Goal: Browse casually: Explore the website without a specific task or goal

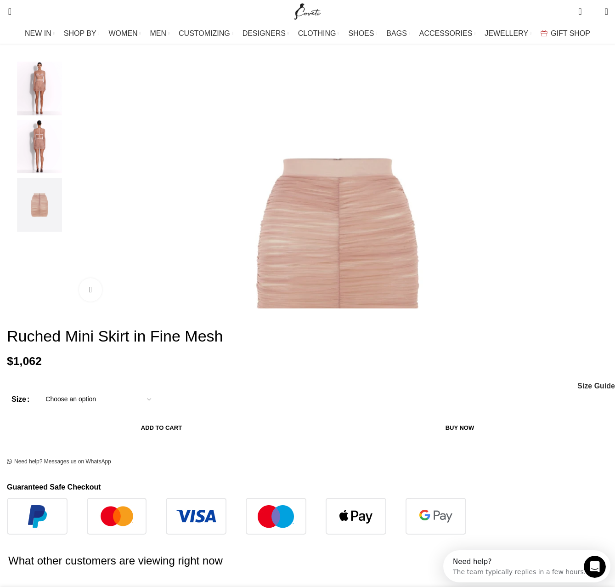
click at [61, 215] on img "4 / 4" at bounding box center [39, 205] width 56 height 54
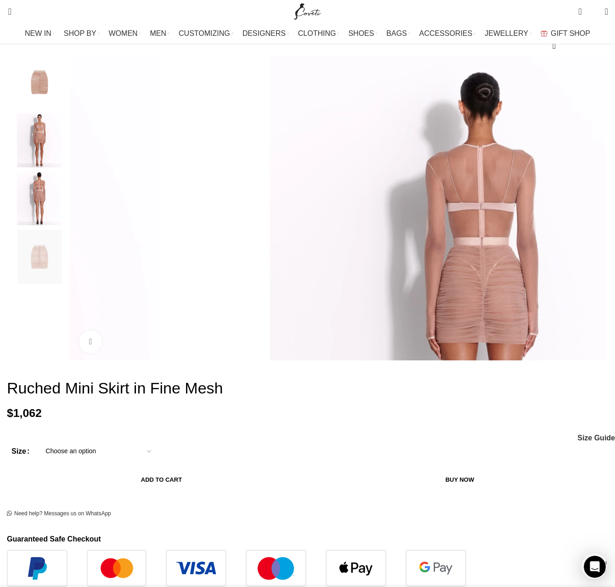
scroll to position [46, 0]
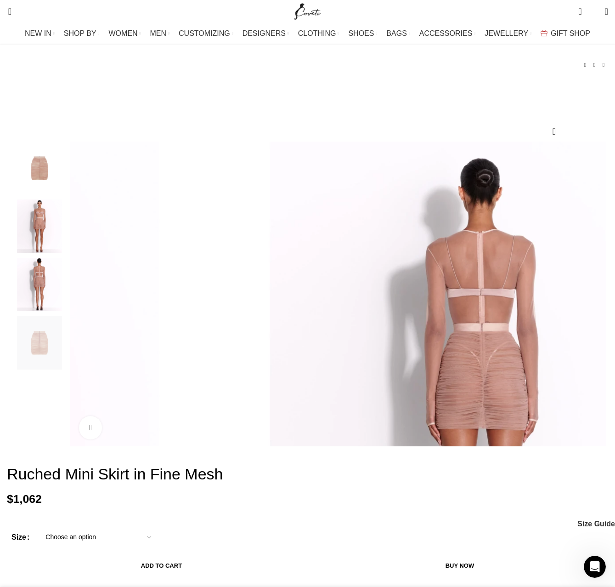
click at [61, 298] on img "3 / 4" at bounding box center [39, 285] width 56 height 54
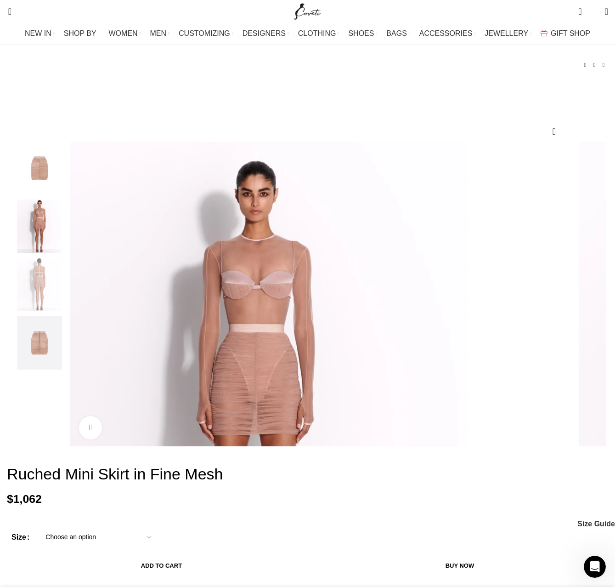
click at [48, 243] on img "2 / 4" at bounding box center [39, 226] width 56 height 54
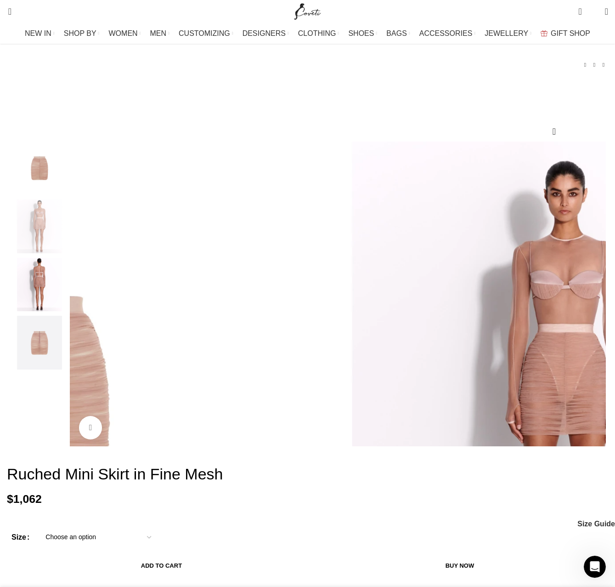
click at [64, 188] on img "1 / 4" at bounding box center [39, 169] width 56 height 54
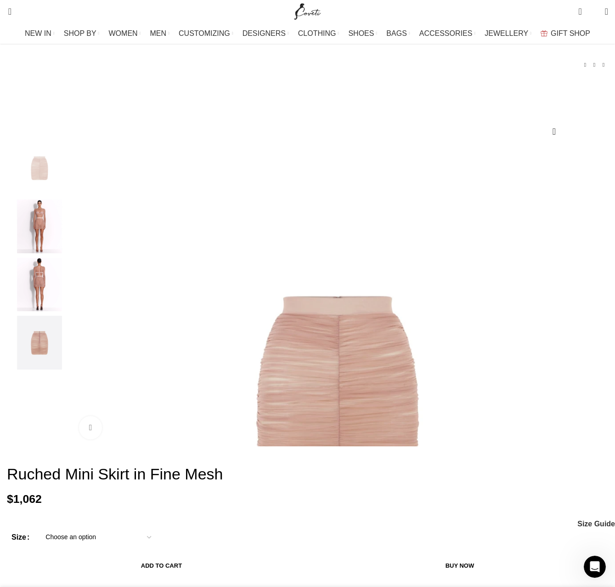
click at [68, 238] on img "2 / 4" at bounding box center [39, 226] width 56 height 54
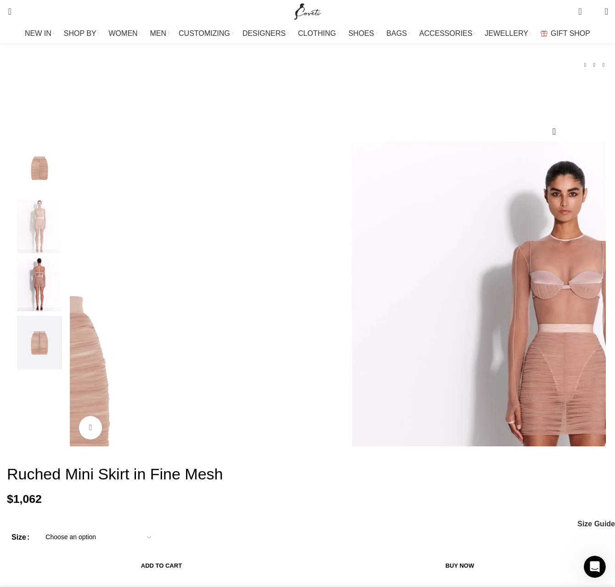
click at [55, 300] on img "3 / 4" at bounding box center [39, 285] width 56 height 54
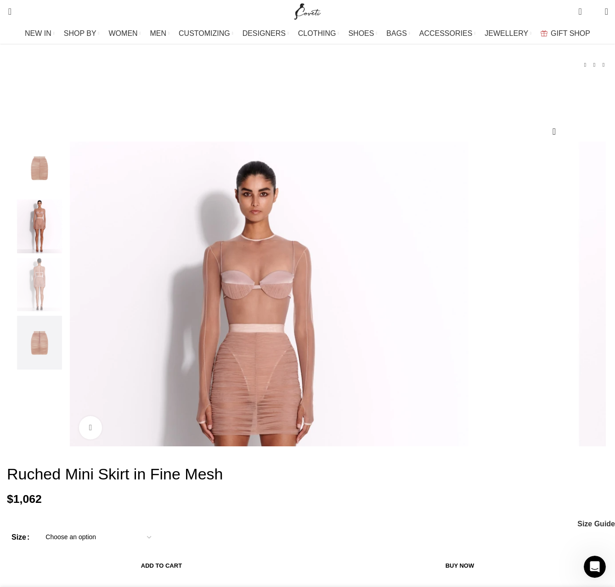
click at [54, 361] on img "4 / 4" at bounding box center [39, 343] width 56 height 54
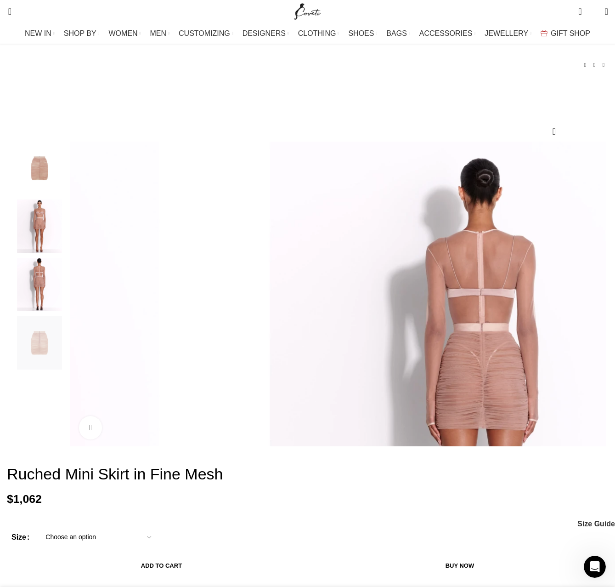
scroll to position [0, 483]
click at [55, 240] on img "2 / 4" at bounding box center [39, 226] width 56 height 54
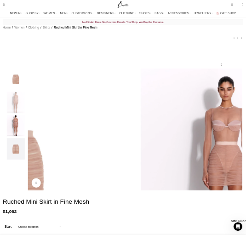
scroll to position [0, 0]
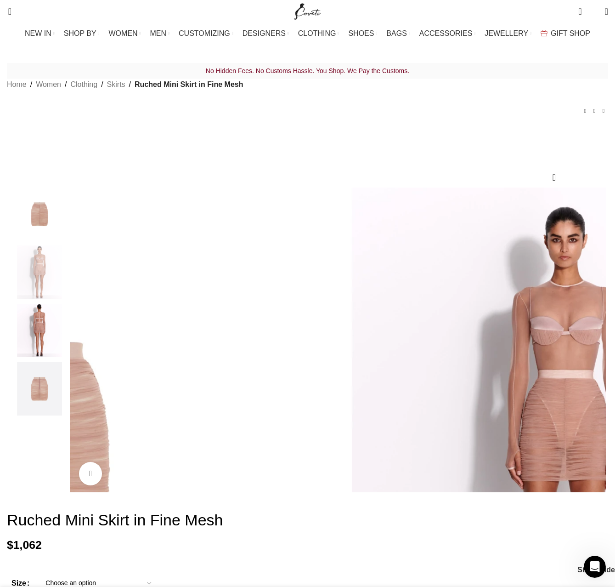
click at [299, 288] on img "2 / 4" at bounding box center [565, 453] width 532 height 532
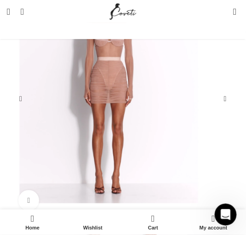
scroll to position [202, 0]
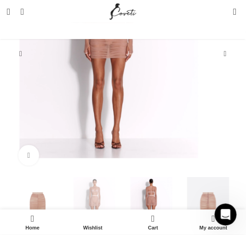
click at [119, 110] on img "2 / 4" at bounding box center [108, 47] width 223 height 223
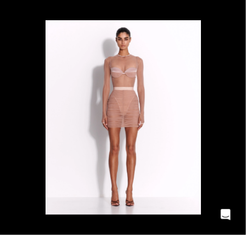
scroll to position [0, 391]
click at [107, 146] on img at bounding box center [122, 117] width 155 height 194
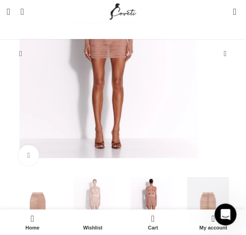
scroll to position [0, 579]
